Goal: Navigation & Orientation: Find specific page/section

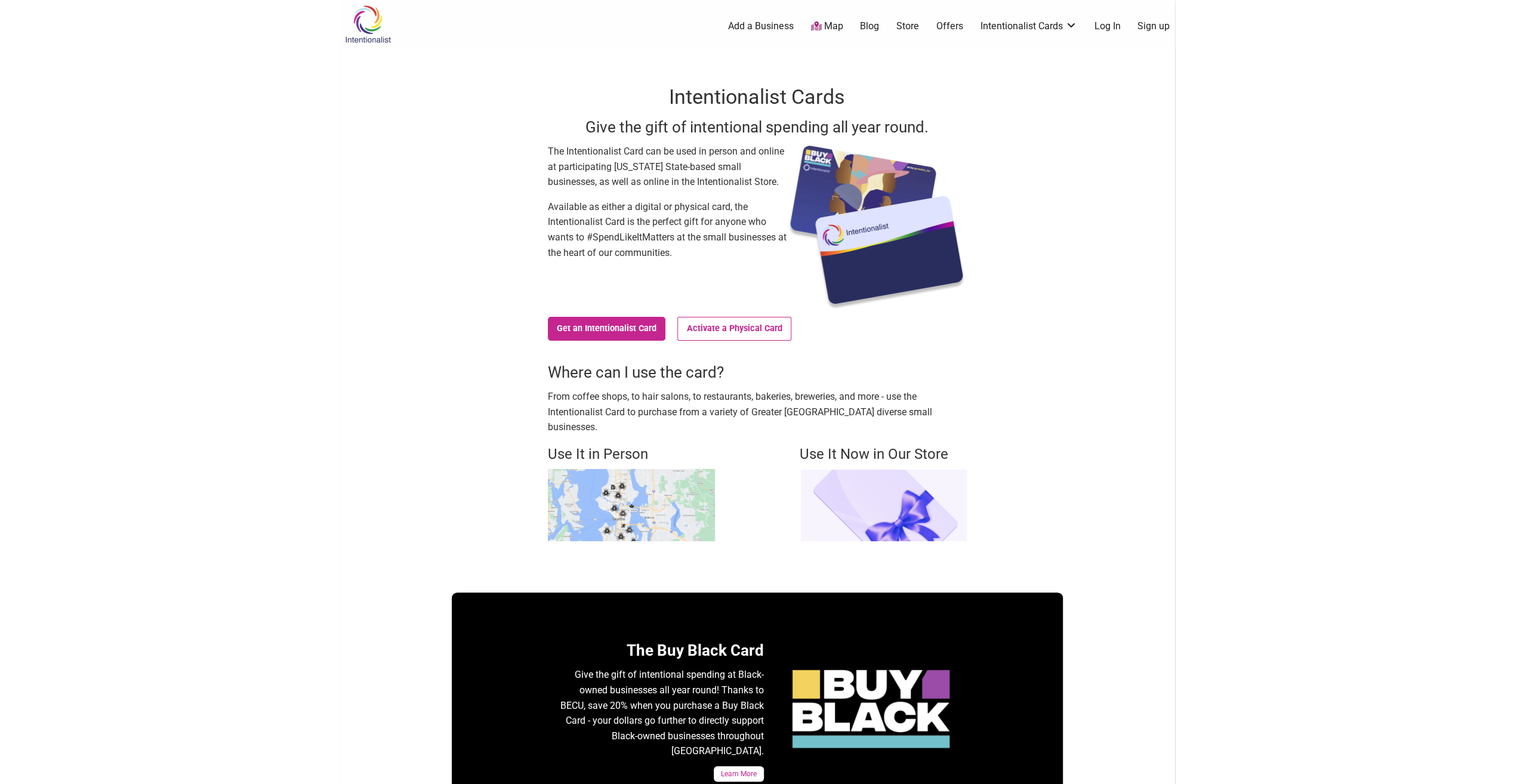
click at [600, 514] on img at bounding box center [631, 505] width 167 height 72
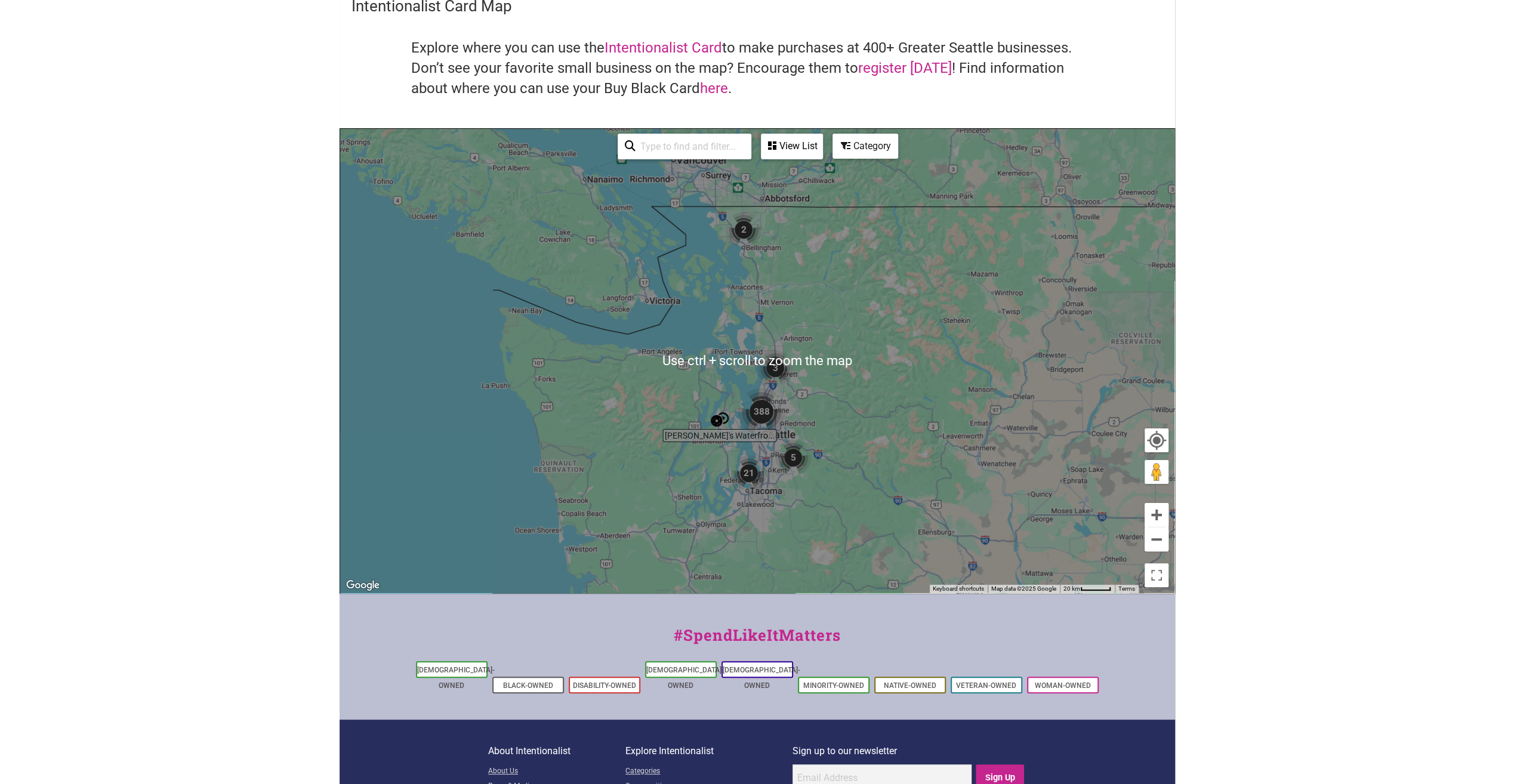
scroll to position [146, 0]
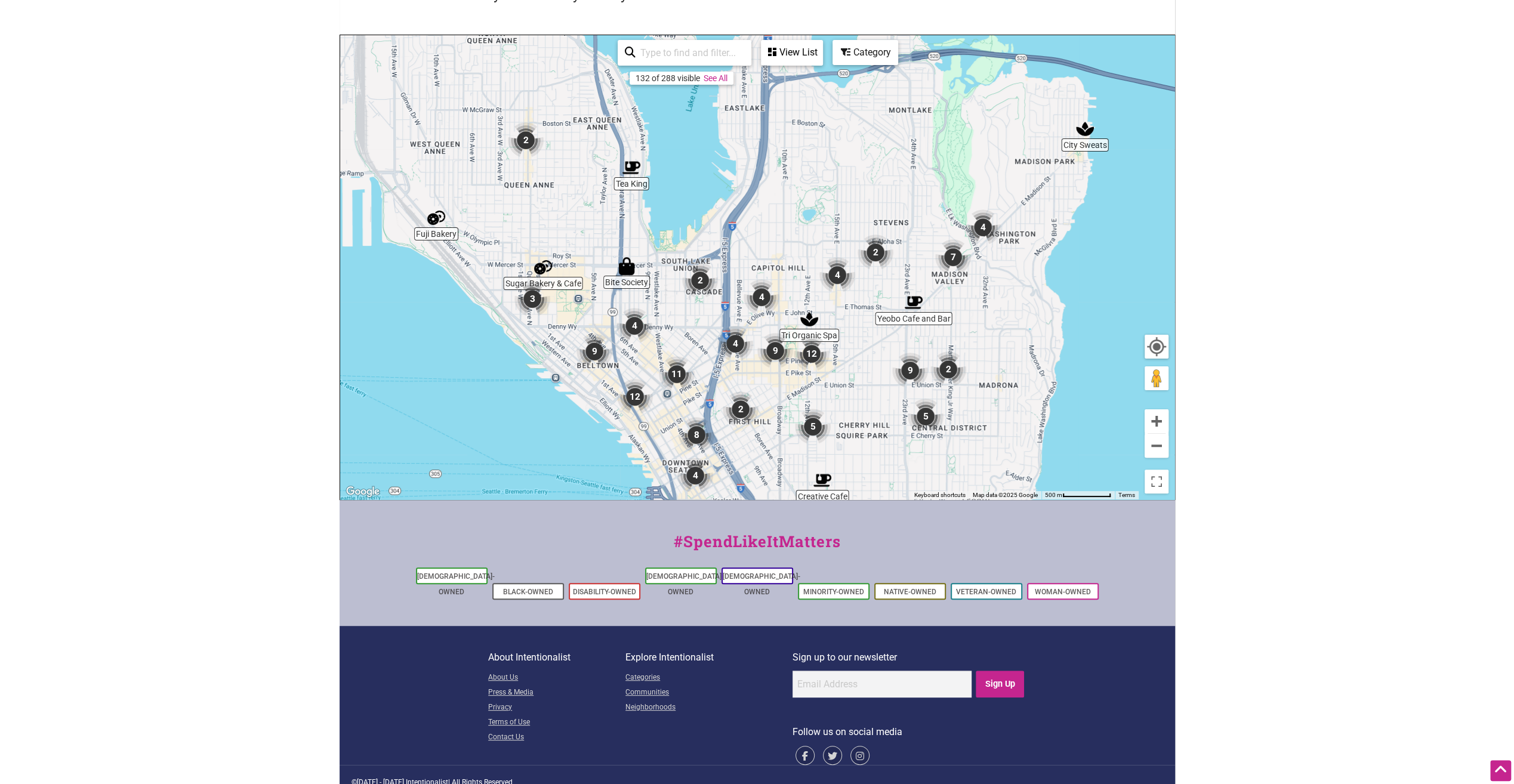
click at [842, 278] on img "4" at bounding box center [837, 274] width 36 height 36
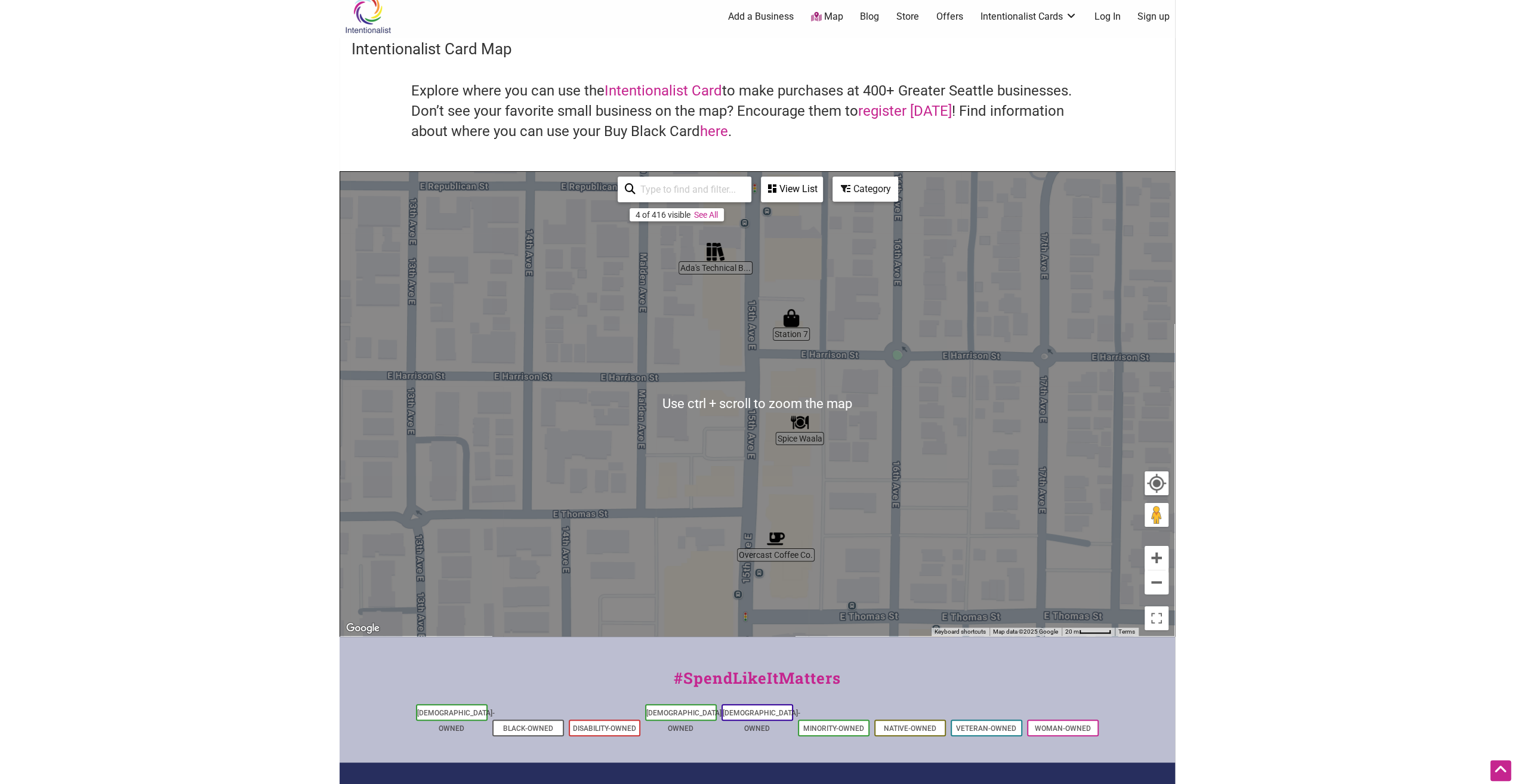
scroll to position [0, 0]
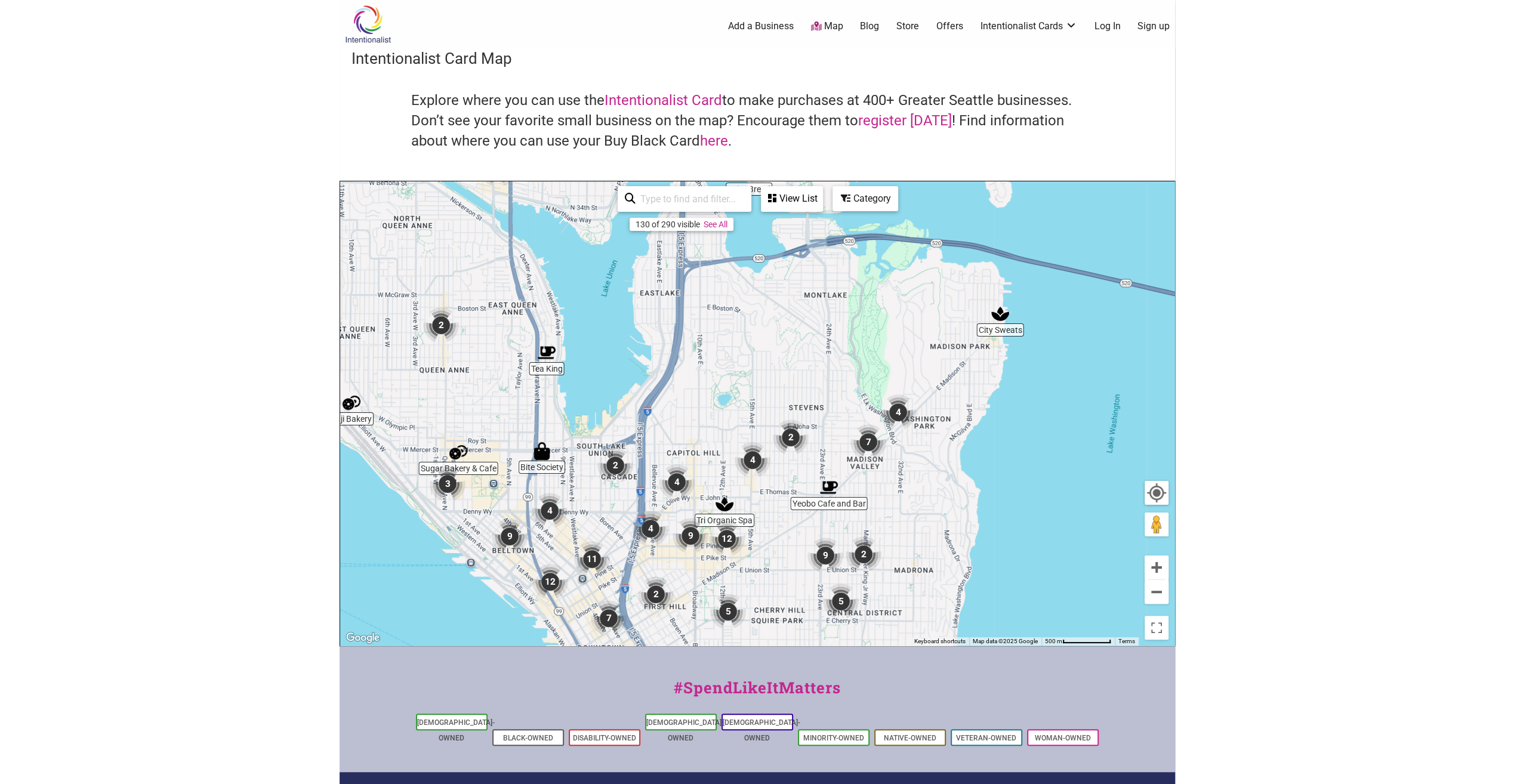
click at [820, 548] on img "9" at bounding box center [825, 555] width 36 height 36
